Goal: Navigation & Orientation: Find specific page/section

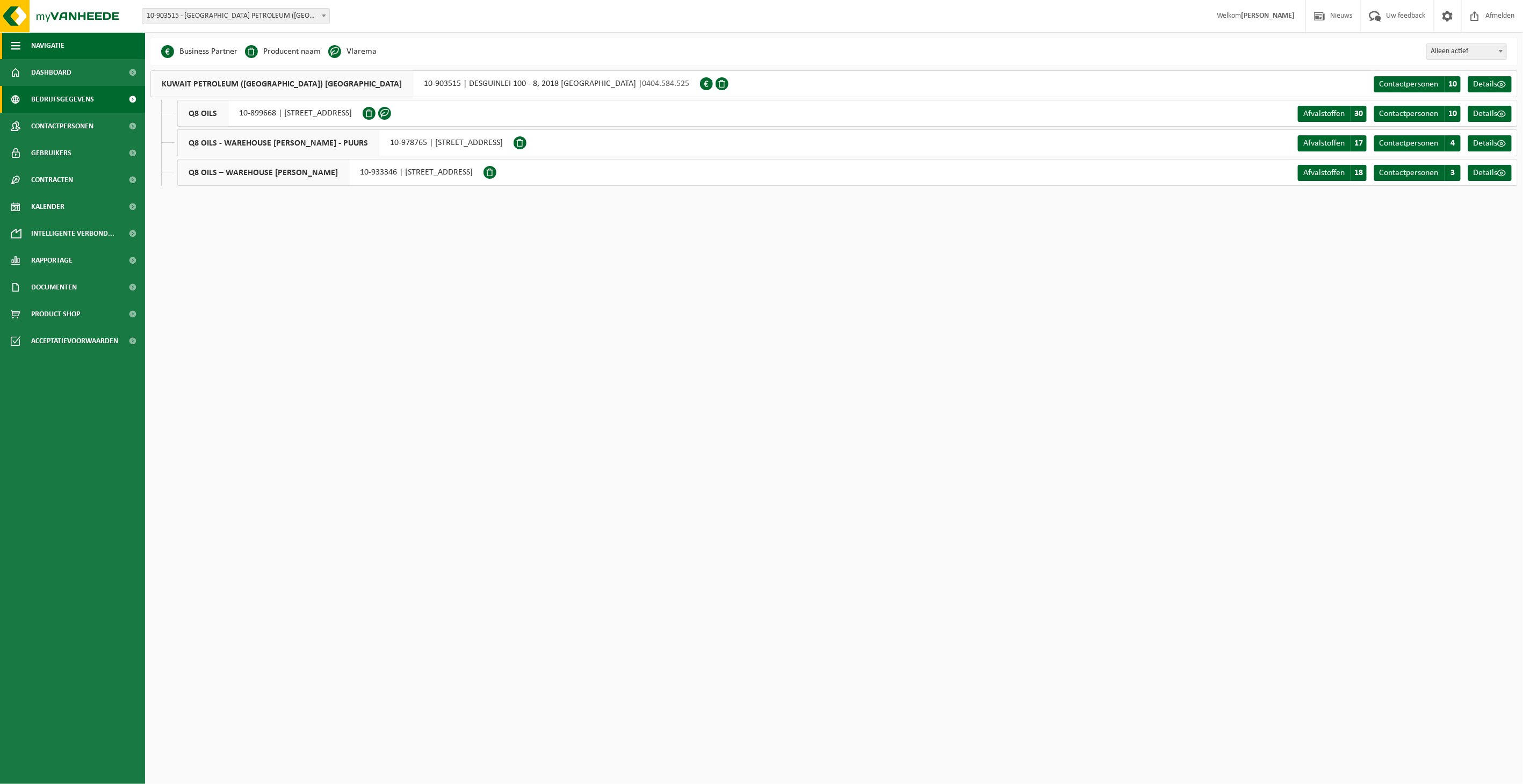
click at [31, 45] on span "Navigatie" at bounding box center [48, 45] width 33 height 27
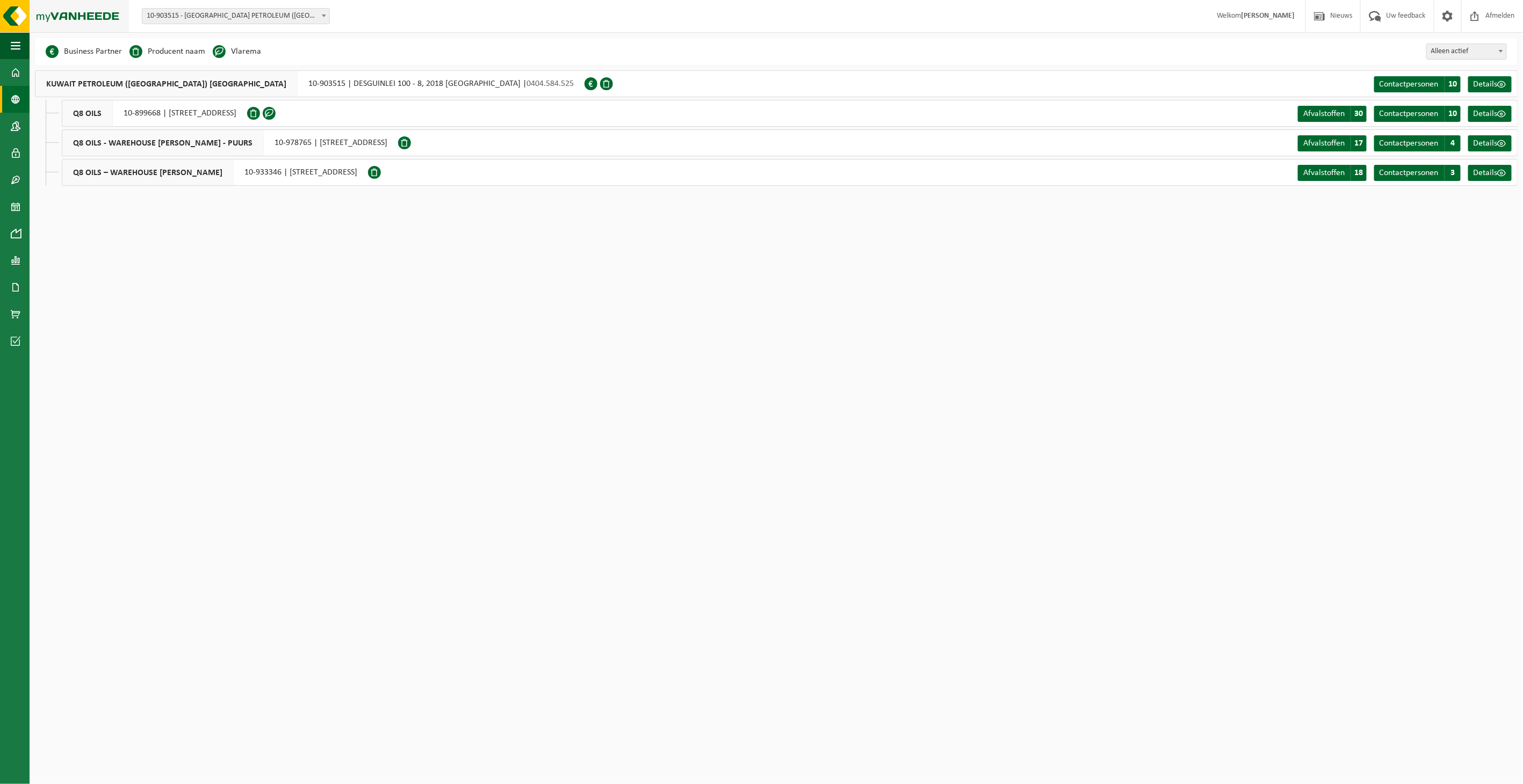
click at [15, 14] on img at bounding box center [64, 16] width 129 height 32
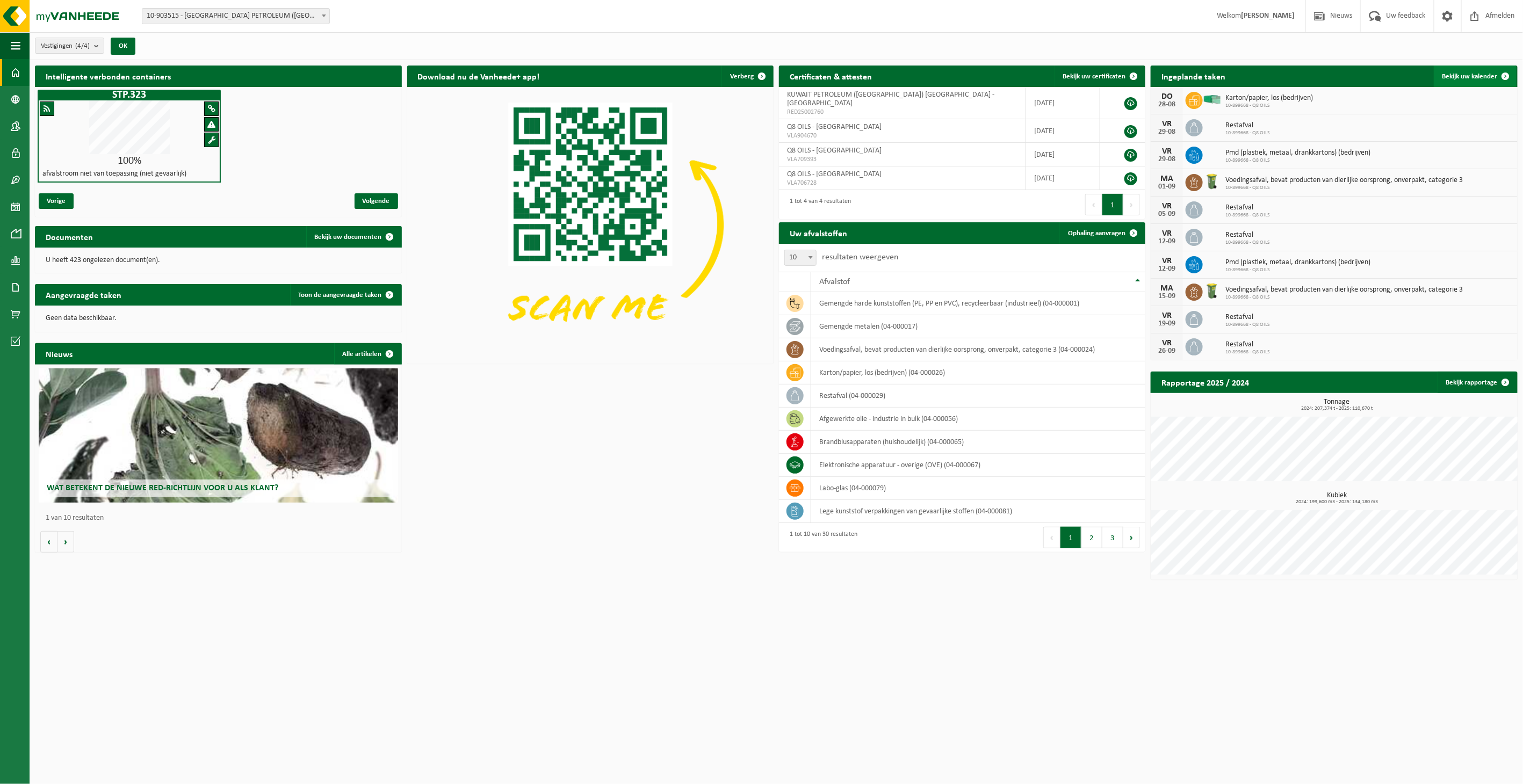
click at [1491, 75] on span "Bekijk uw kalender" at bounding box center [1471, 76] width 55 height 7
